Goal: Information Seeking & Learning: Learn about a topic

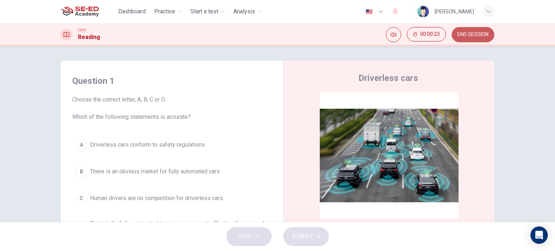
click at [468, 34] on span "END SESSION" at bounding box center [472, 35] width 31 height 6
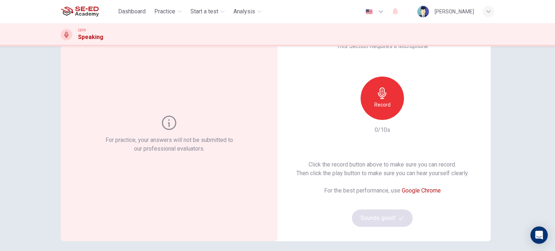
scroll to position [33, 0]
click at [383, 109] on h6 "Record" at bounding box center [382, 105] width 16 height 9
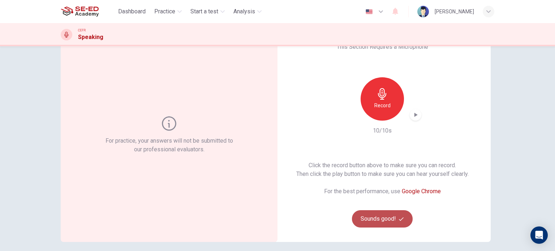
click at [373, 221] on button "Sounds good!" at bounding box center [382, 218] width 61 height 17
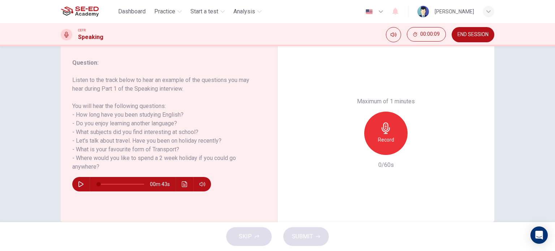
scroll to position [90, 0]
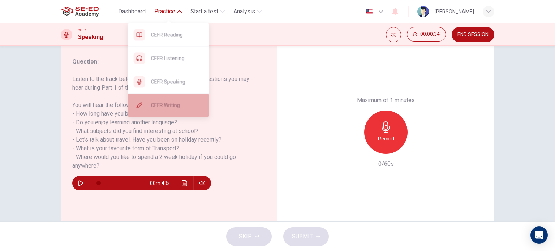
click at [168, 109] on div "CEFR Writing" at bounding box center [168, 105] width 81 height 23
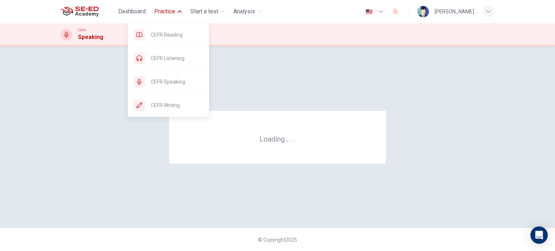
scroll to position [0, 0]
